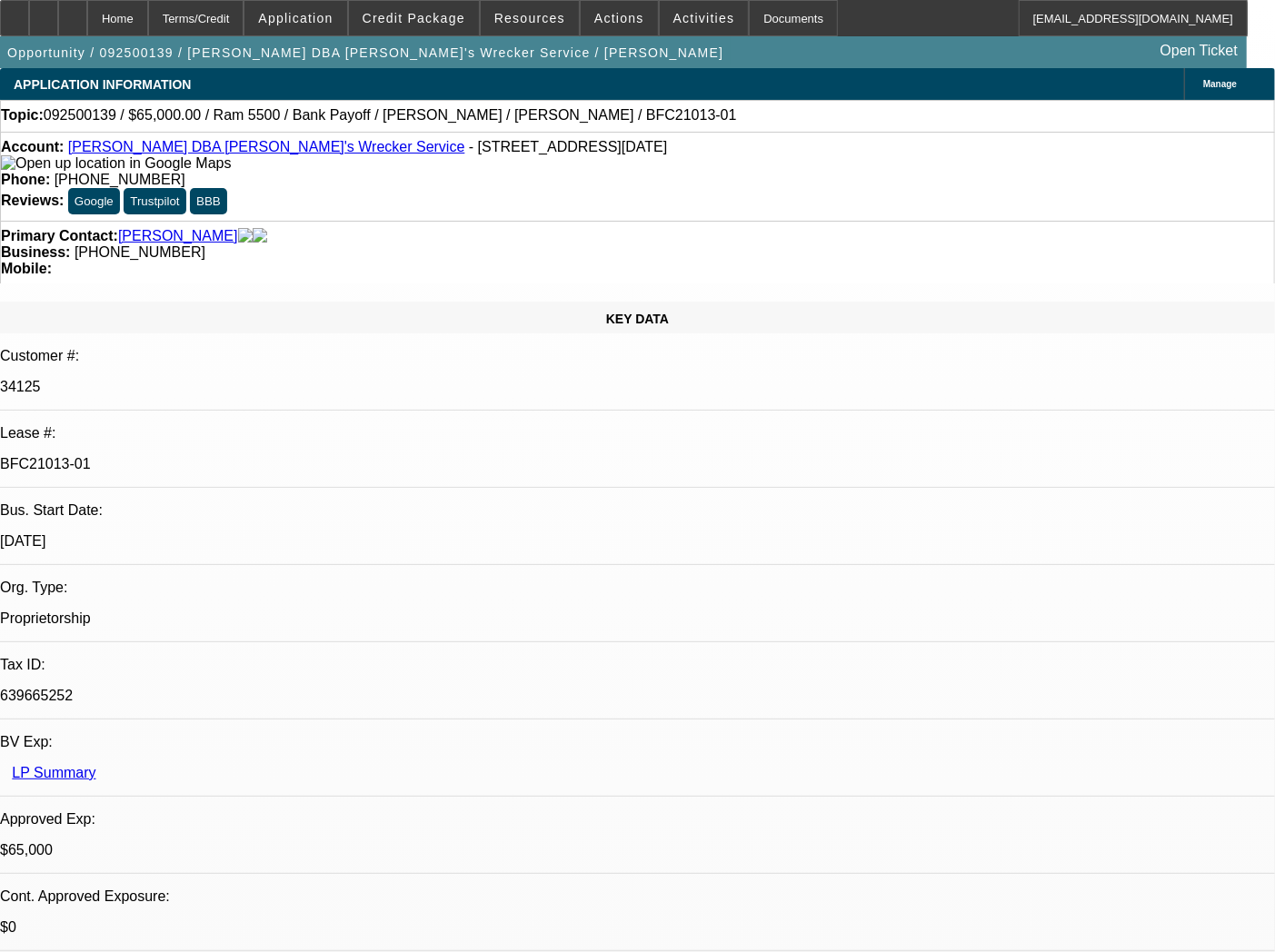
select select "0"
select select "6"
select select "0"
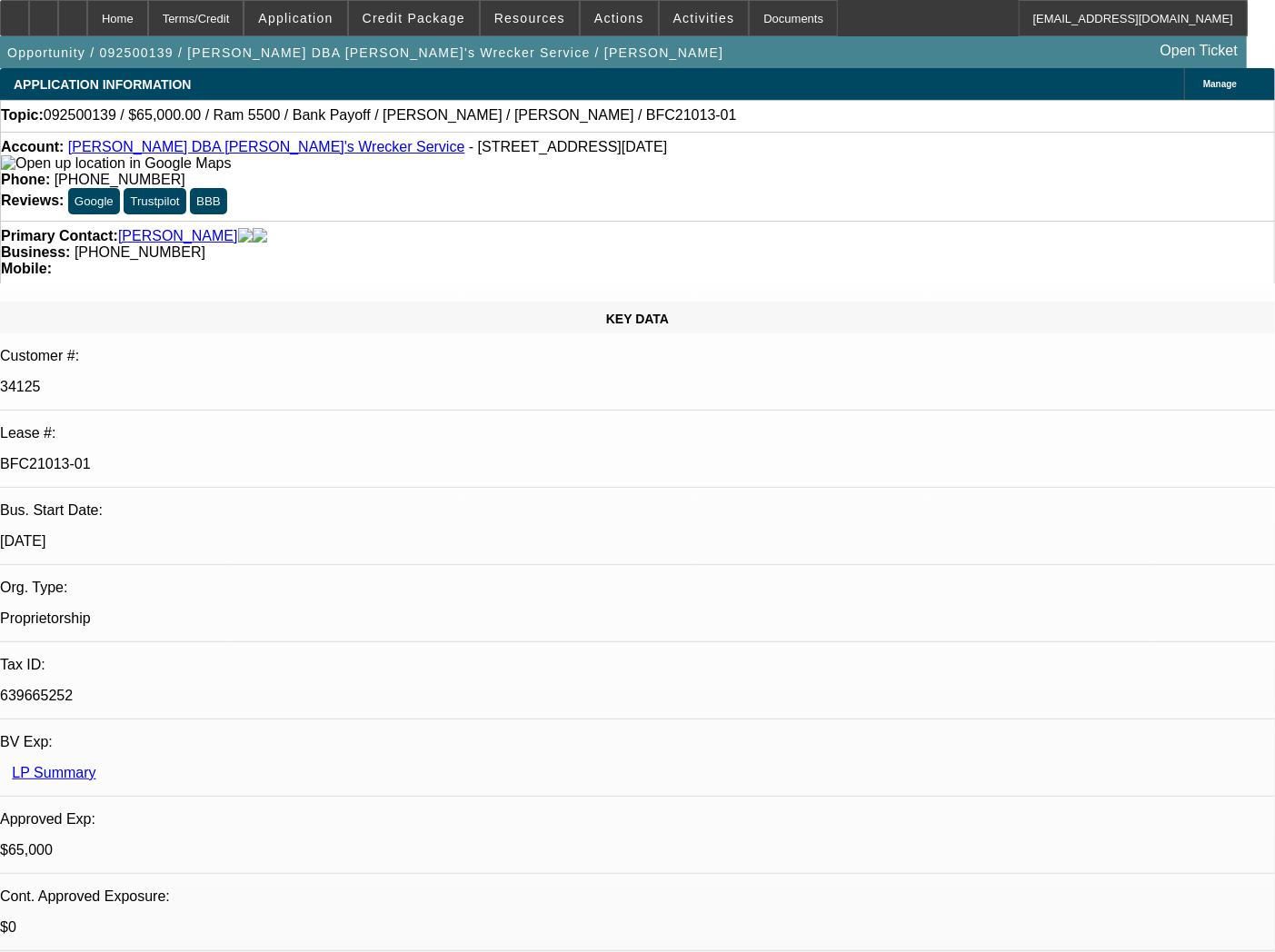
select select "0"
select select "6"
select select "0"
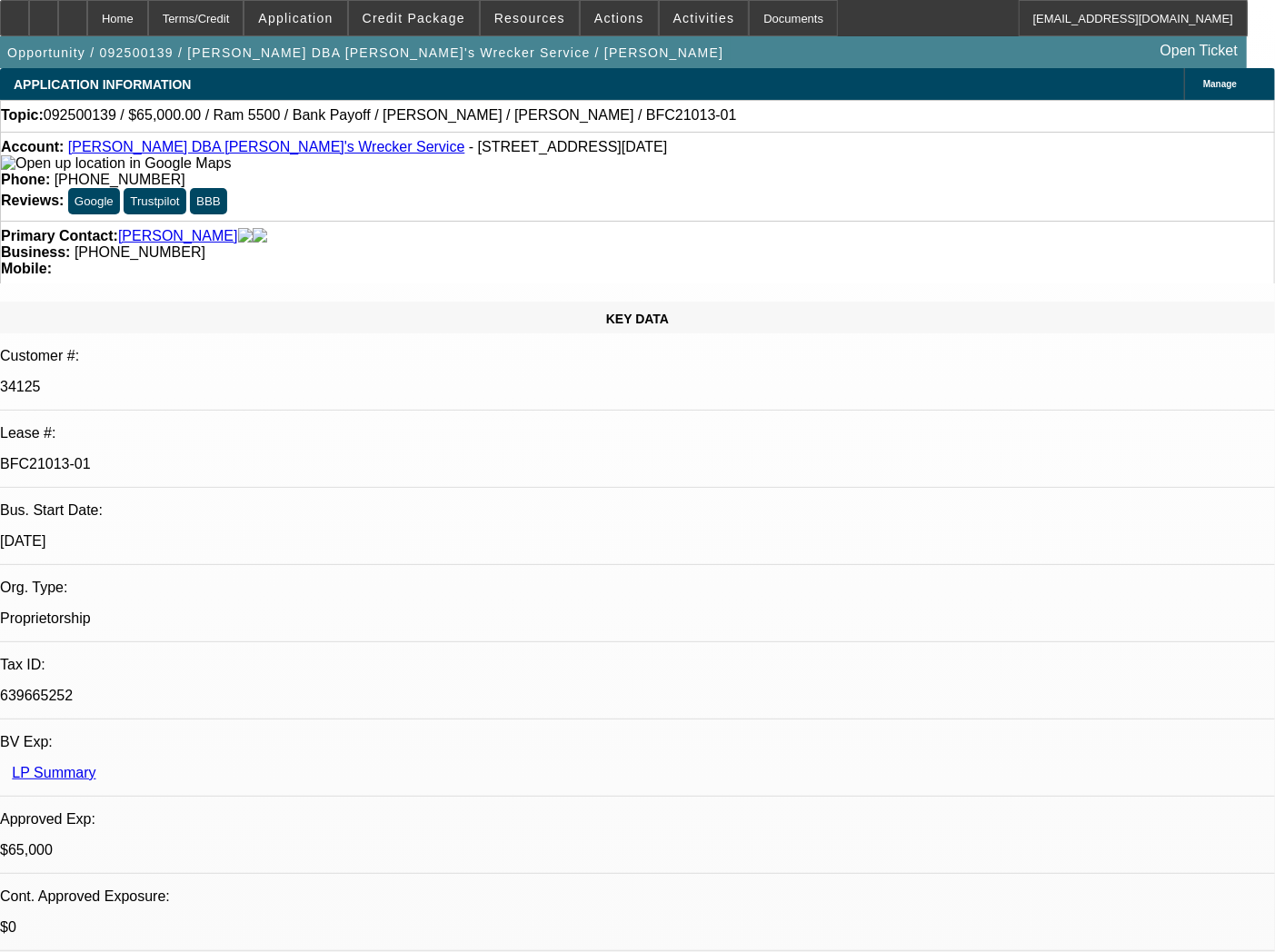
select select "0"
select select "6"
select select "0"
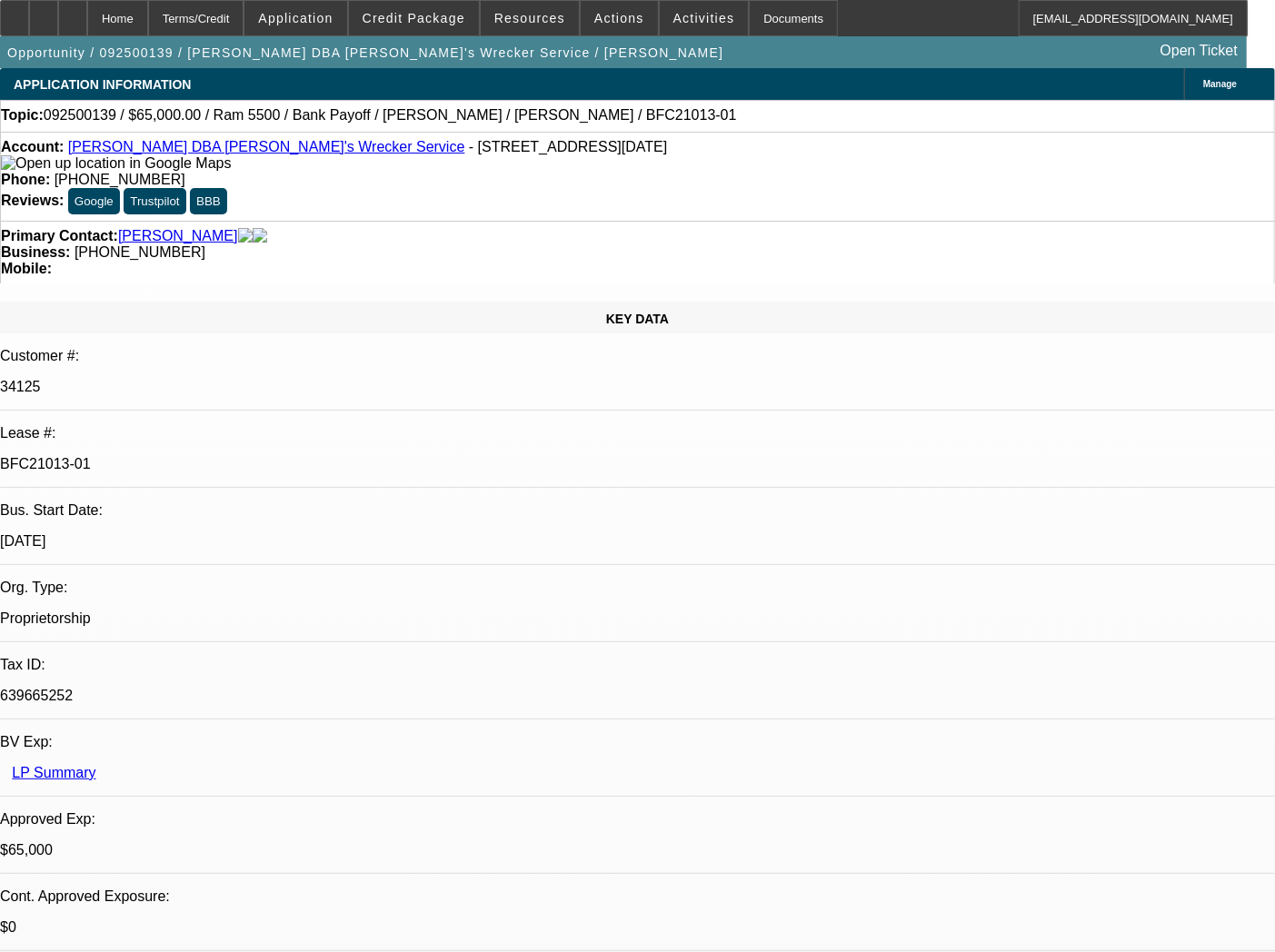
select select "6"
click at [759, 23] on div "Documents" at bounding box center [794, 18] width 89 height 37
